Goal: Task Accomplishment & Management: Use online tool/utility

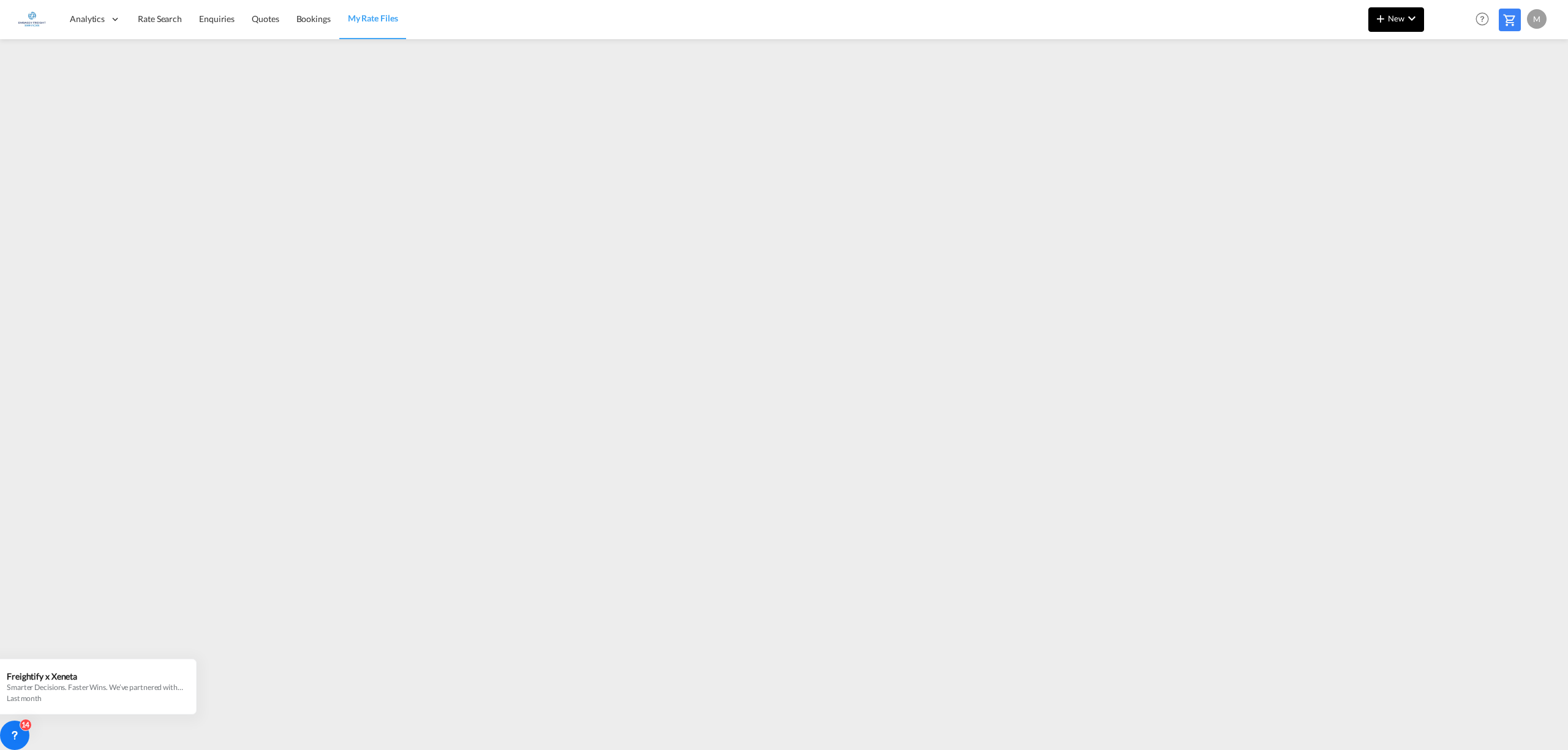
click at [1387, 20] on md-icon "icon-plus 400-fg" at bounding box center [1380, 18] width 14 height 14
click at [1372, 51] on span "Rates" at bounding box center [1364, 52] width 14 height 25
click at [1454, 102] on span "Ratesheet" at bounding box center [1446, 92] width 13 height 25
click at [1391, 17] on span "New" at bounding box center [1396, 18] width 46 height 9
click at [1365, 49] on span "Rates" at bounding box center [1364, 52] width 14 height 25
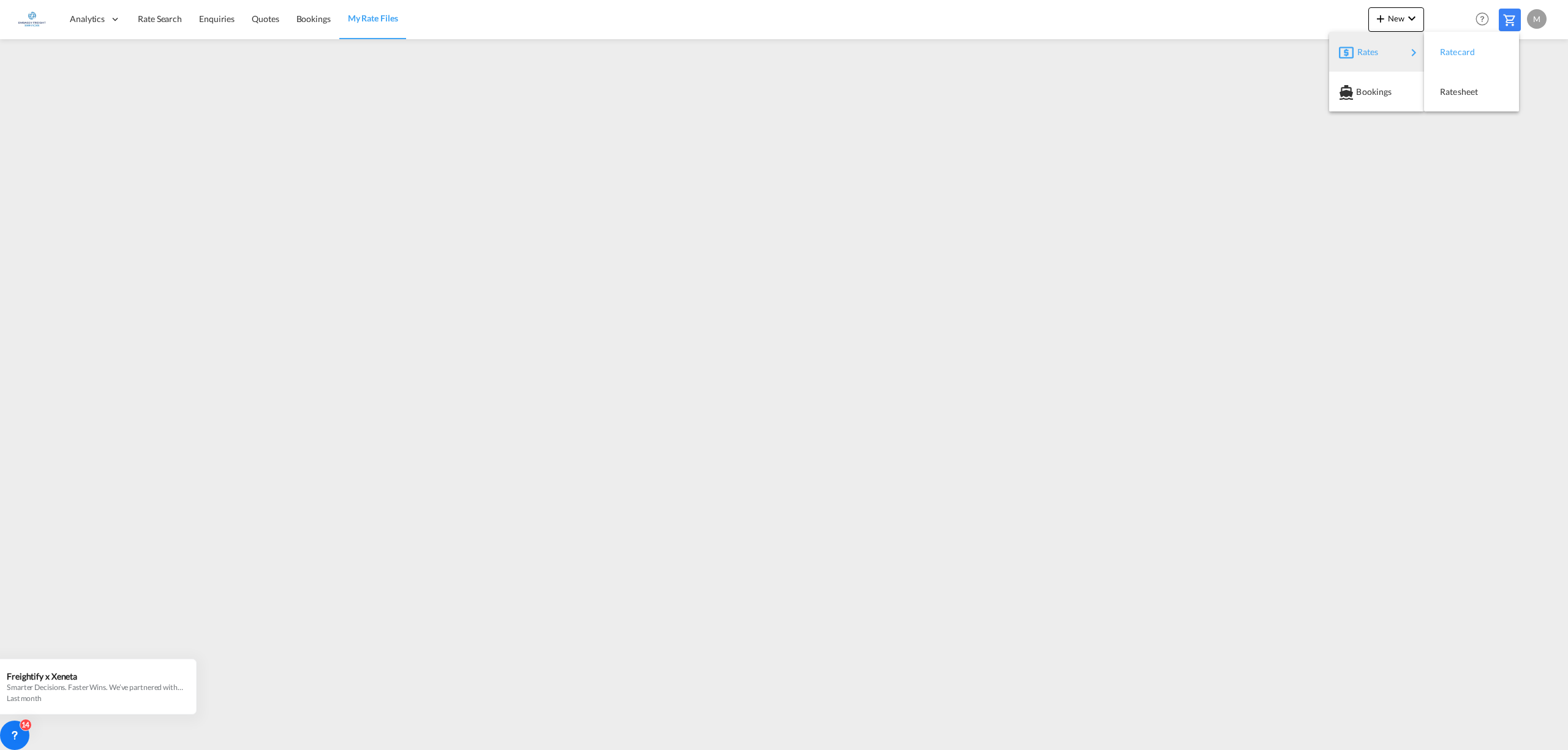
click at [1459, 56] on div "Ratecard" at bounding box center [1463, 52] width 46 height 30
click at [1407, 16] on md-icon "icon-chevron-down" at bounding box center [1411, 18] width 14 height 14
click at [1442, 89] on span "Ratesheet" at bounding box center [1446, 92] width 13 height 25
